Goal: Task Accomplishment & Management: Manage account settings

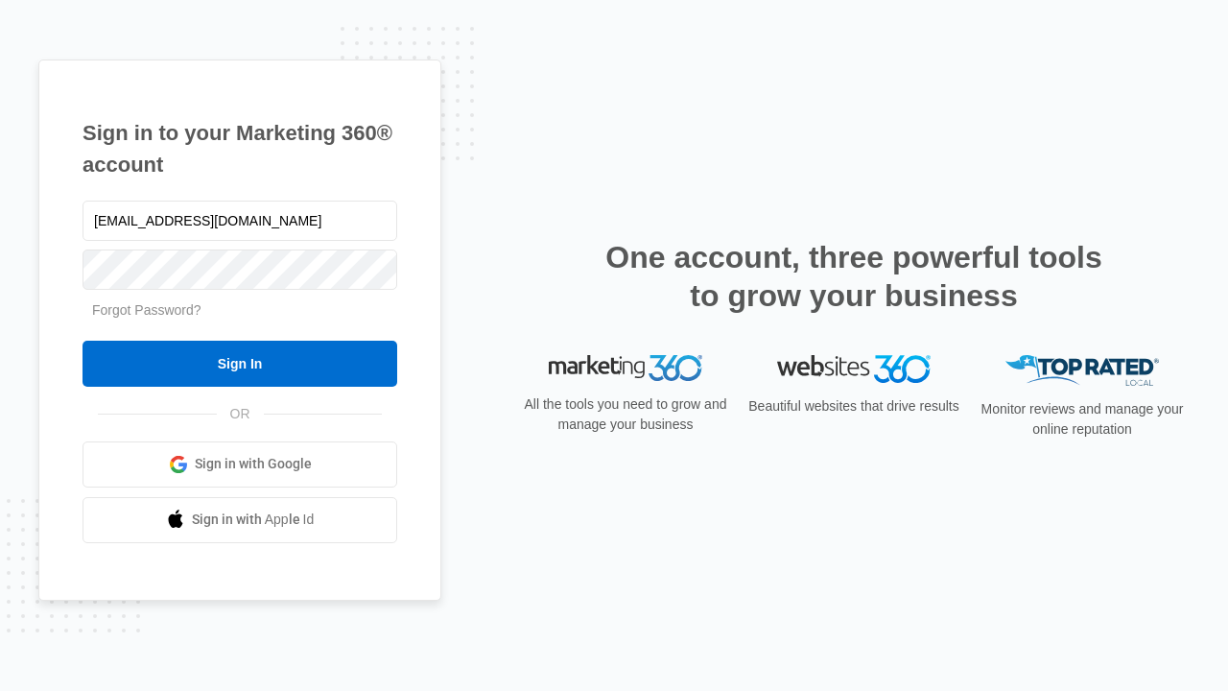
type input "[EMAIL_ADDRESS][DOMAIN_NAME]"
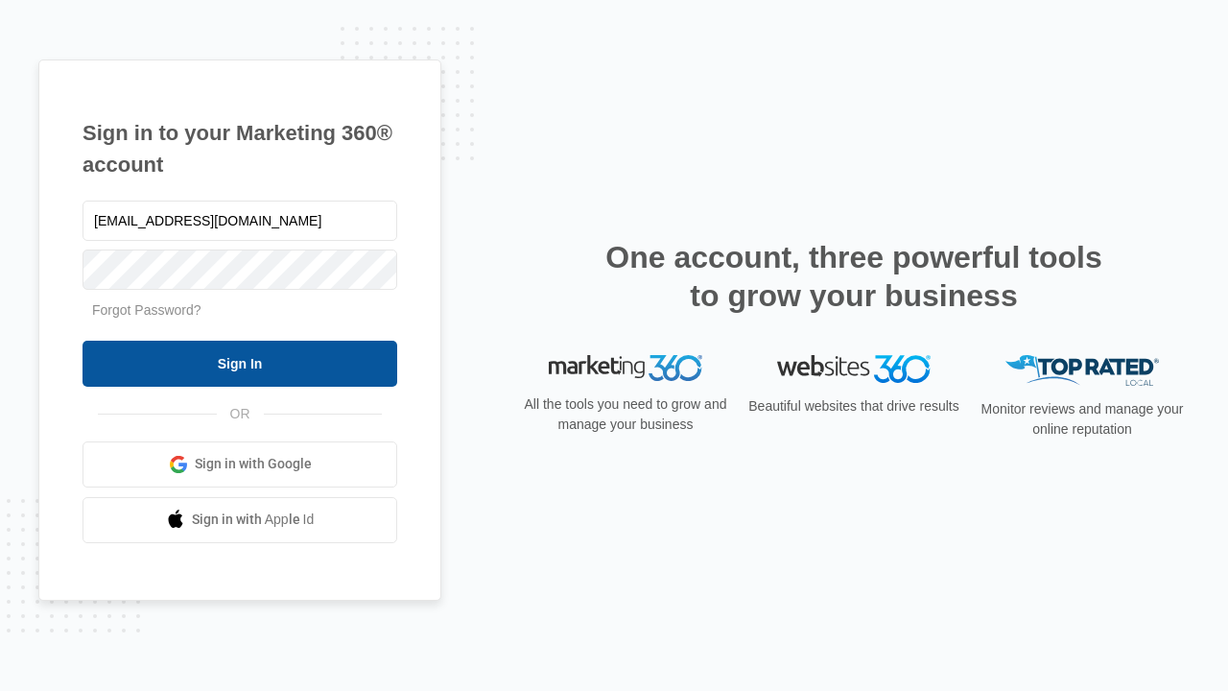
click at [240, 363] on input "Sign In" at bounding box center [239, 364] width 315 height 46
